Goal: Navigation & Orientation: Find specific page/section

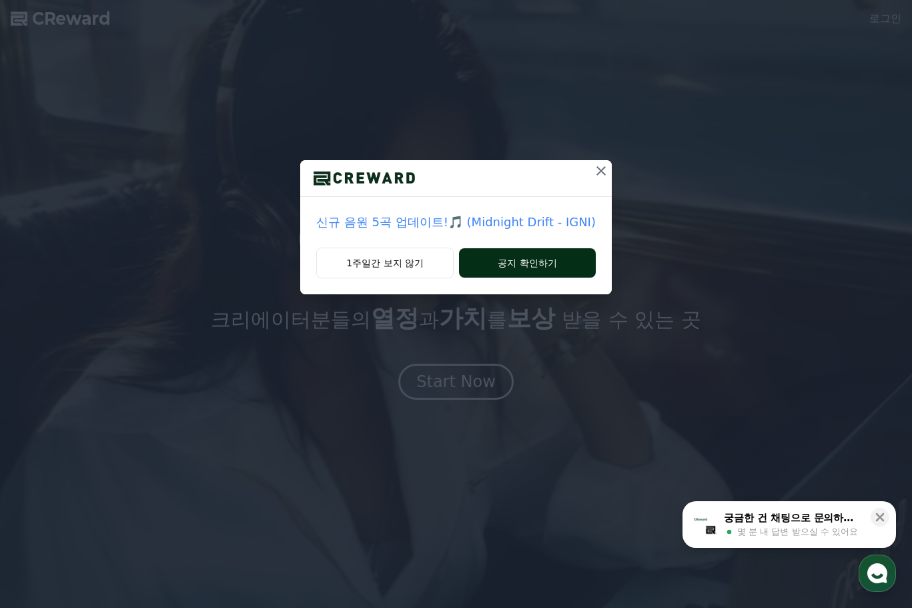
click at [516, 262] on button "공지 확인하기" at bounding box center [527, 262] width 137 height 29
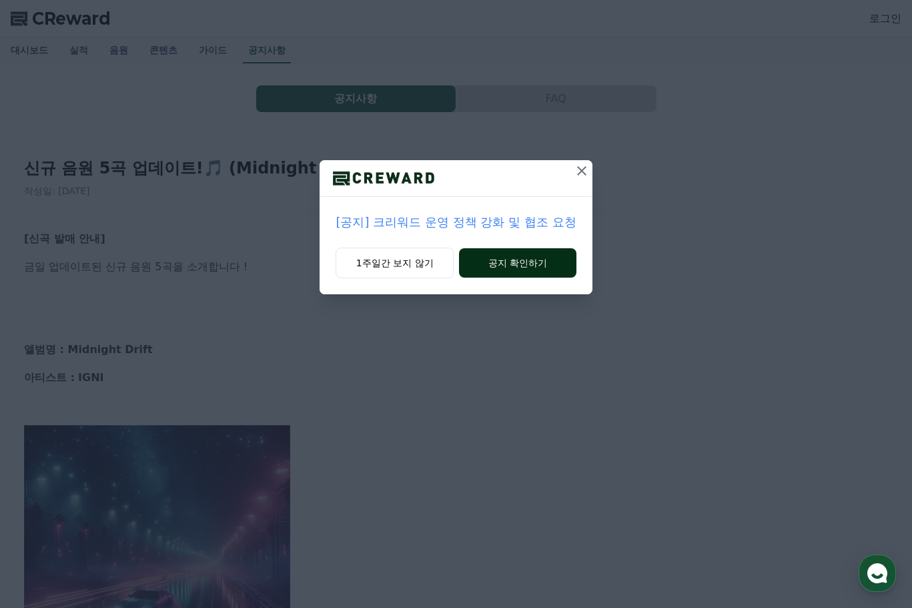
click at [530, 258] on button "공지 확인하기" at bounding box center [517, 262] width 117 height 29
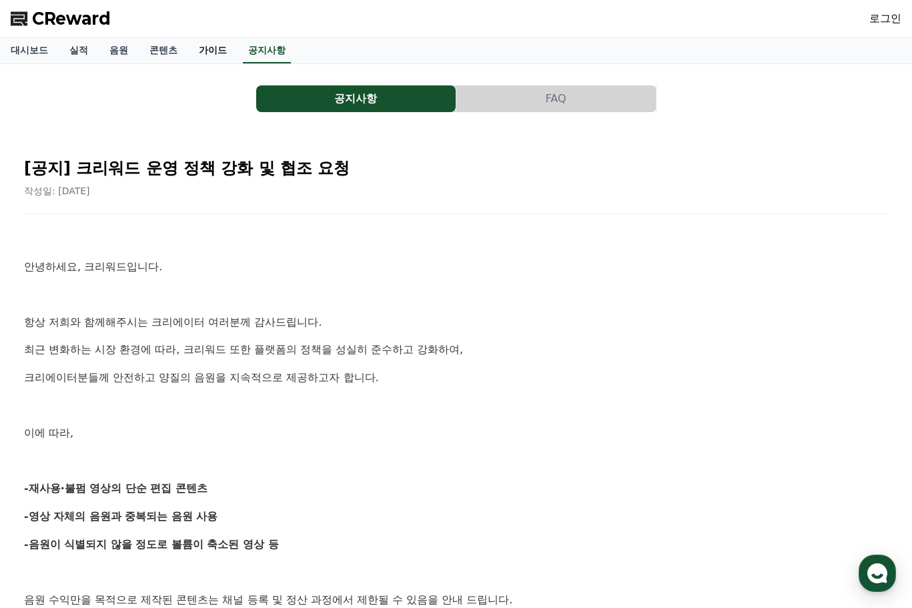
click at [238, 49] on div "대시보드 실적 음원 콘텐츠 가이드 공지사항" at bounding box center [456, 50] width 912 height 25
click at [212, 45] on link "가이드" at bounding box center [212, 50] width 49 height 25
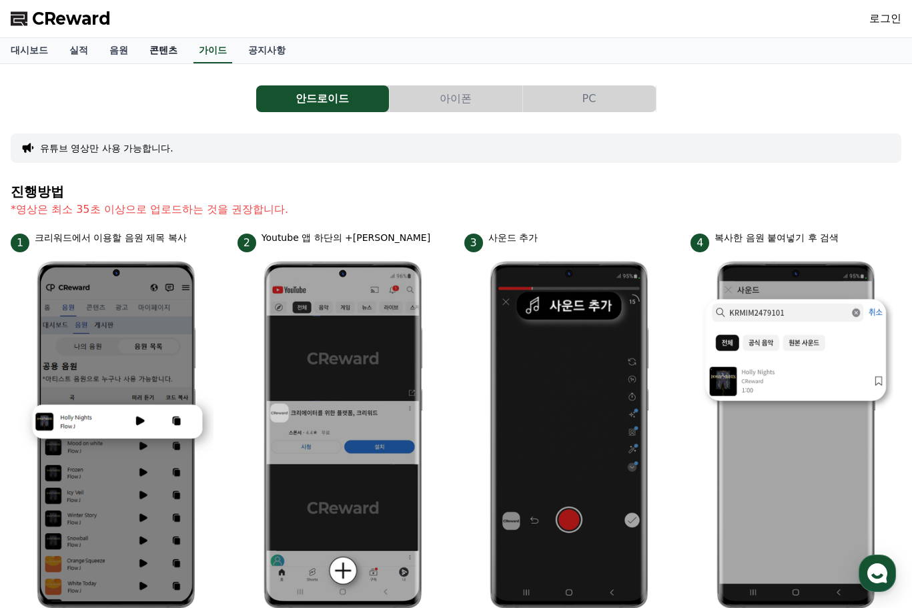
click at [158, 54] on link "콘텐츠" at bounding box center [163, 50] width 49 height 25
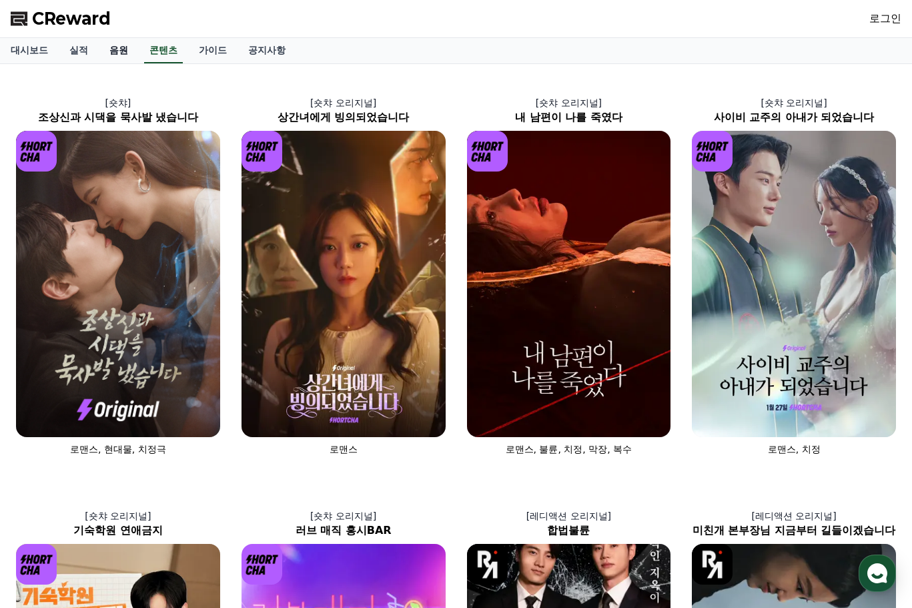
click at [115, 49] on link "음원" at bounding box center [119, 50] width 40 height 25
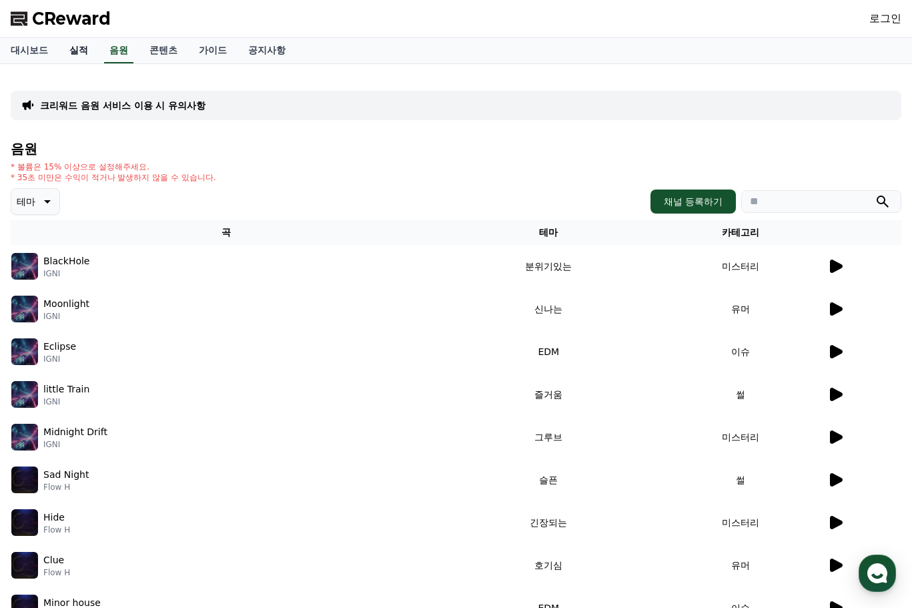
click at [75, 60] on link "실적" at bounding box center [79, 50] width 40 height 25
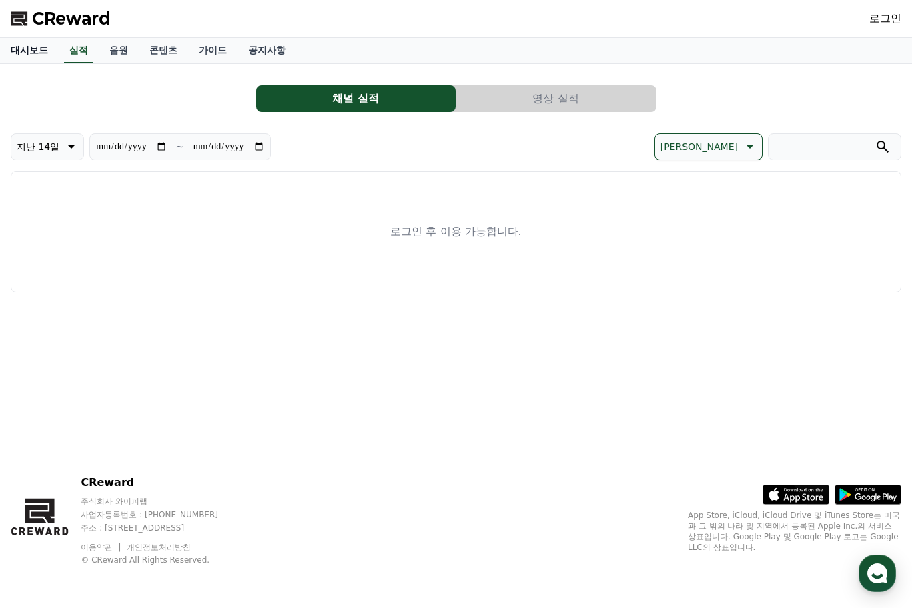
click at [28, 45] on link "대시보드" at bounding box center [29, 50] width 59 height 25
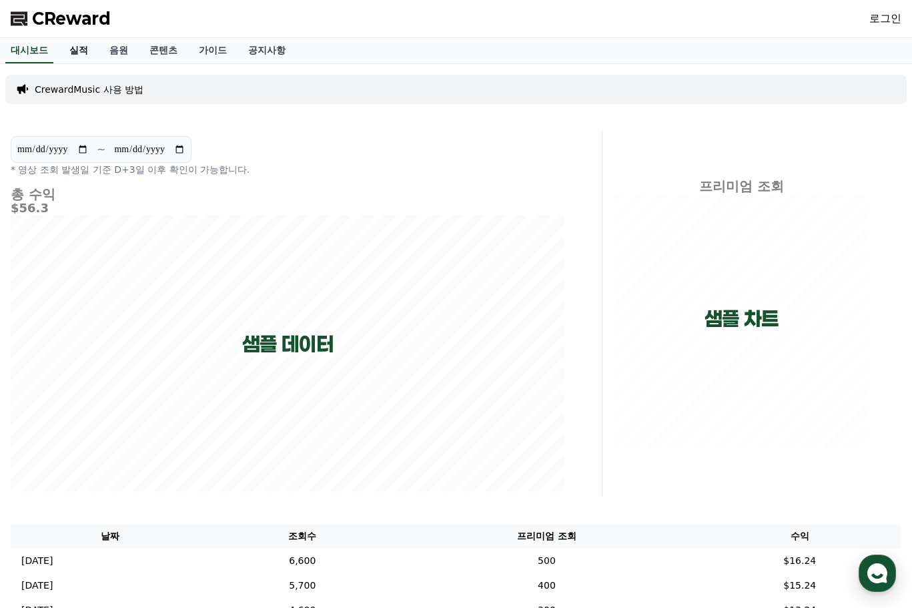
click at [79, 54] on link "실적" at bounding box center [79, 50] width 40 height 25
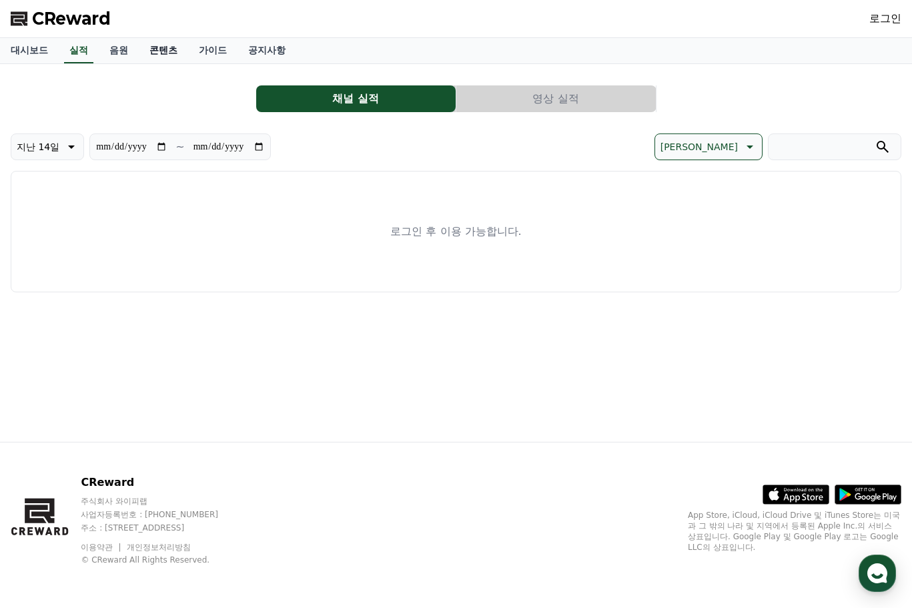
click at [145, 45] on link "콘텐츠" at bounding box center [163, 50] width 49 height 25
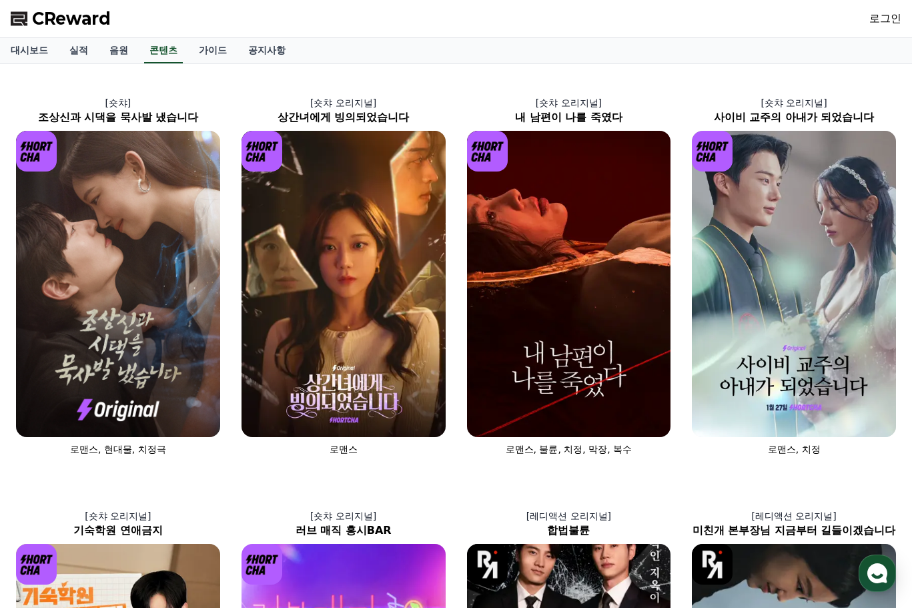
click at [875, 24] on link "로그인" at bounding box center [885, 19] width 32 height 16
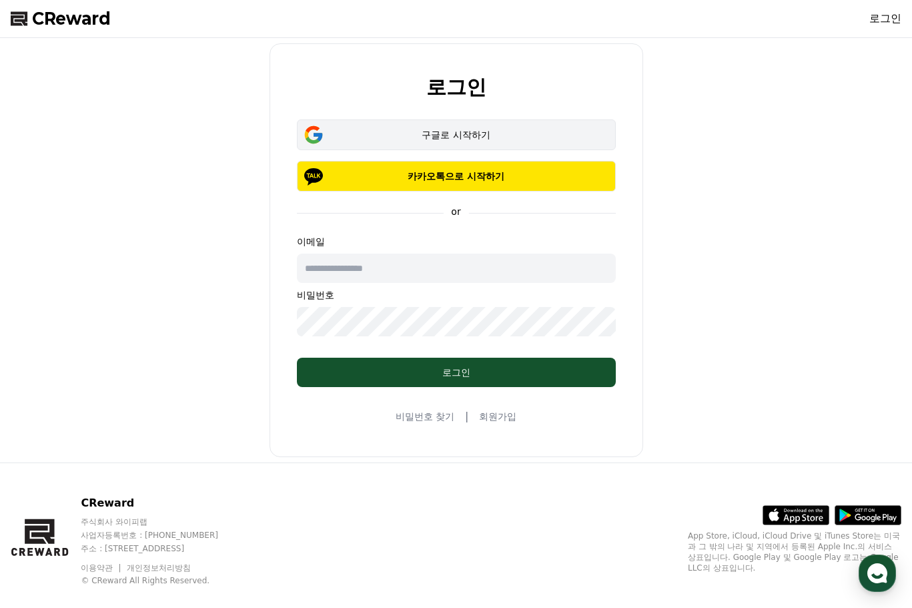
click at [337, 138] on div "구글로 시작하기" at bounding box center [456, 134] width 280 height 13
